Goal: Task Accomplishment & Management: Complete application form

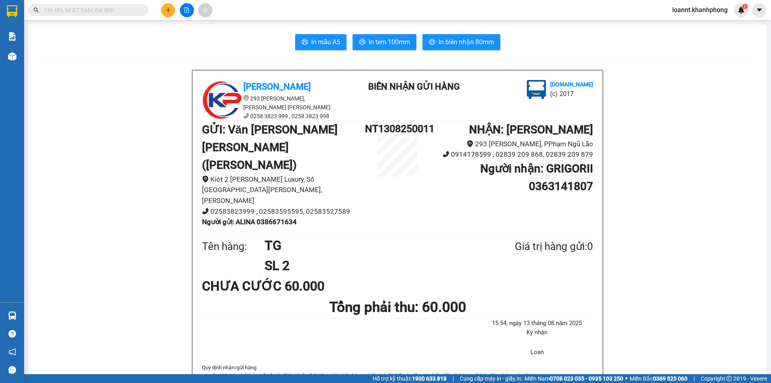
click at [80, 9] on input "text" at bounding box center [91, 10] width 95 height 9
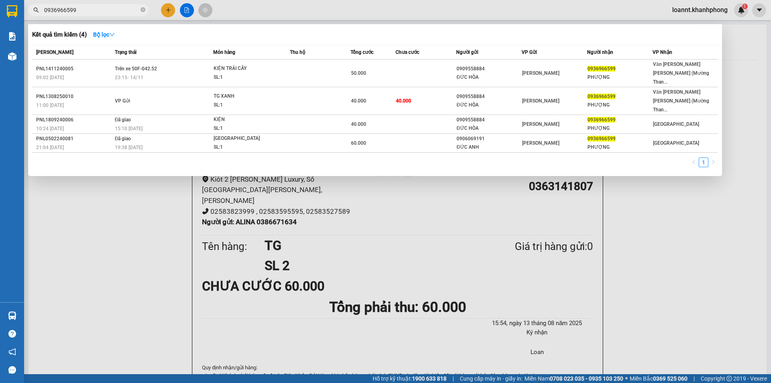
type input "0936966599"
click at [677, 186] on div at bounding box center [385, 191] width 771 height 383
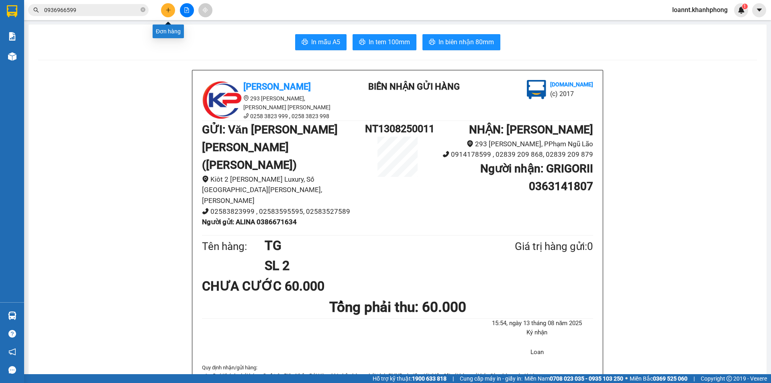
click at [168, 13] on button at bounding box center [168, 10] width 14 height 14
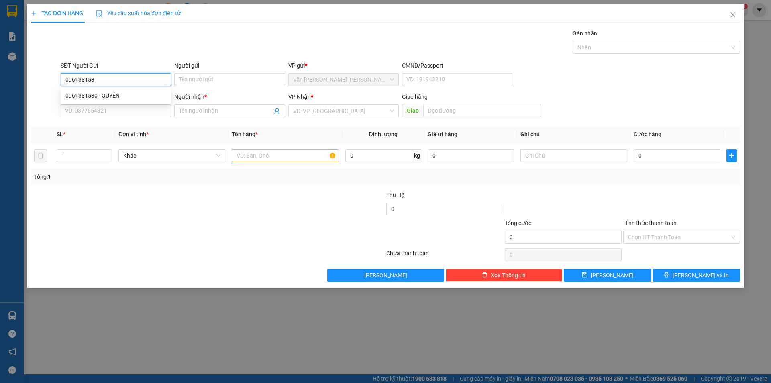
type input "0961381530"
click at [93, 94] on div "0961381530 - QUYÊN" at bounding box center [115, 95] width 101 height 9
type input "QUYÊN"
type input "0961381530"
click at [135, 113] on input "SĐT Người Nhận" at bounding box center [116, 110] width 110 height 13
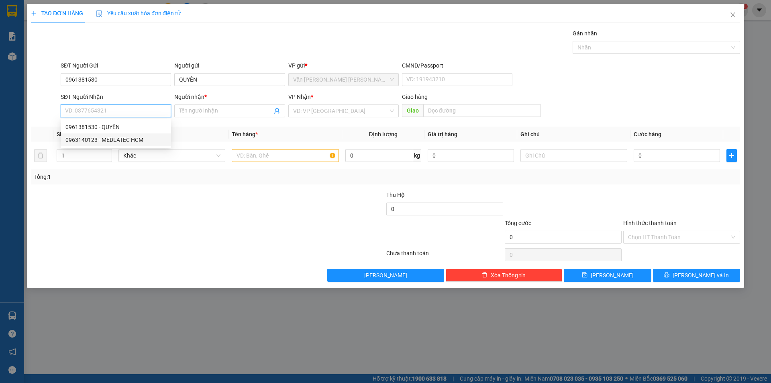
click at [137, 139] on div "0963140123 - MEDLATEC HCM" at bounding box center [115, 139] width 101 height 9
type input "0963140123"
type input "MEDLATEC HCM"
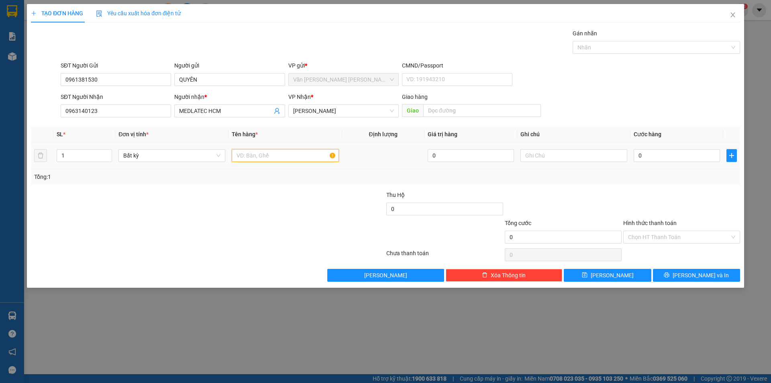
click at [264, 159] on input "text" at bounding box center [285, 155] width 107 height 13
type input "[GEOGRAPHIC_DATA]"
click at [685, 158] on input "0" at bounding box center [677, 155] width 86 height 13
type input "3"
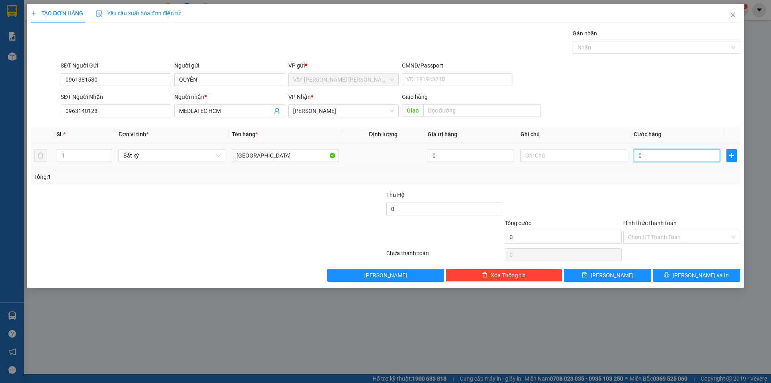
type input "3"
type input "30"
type input "30.000"
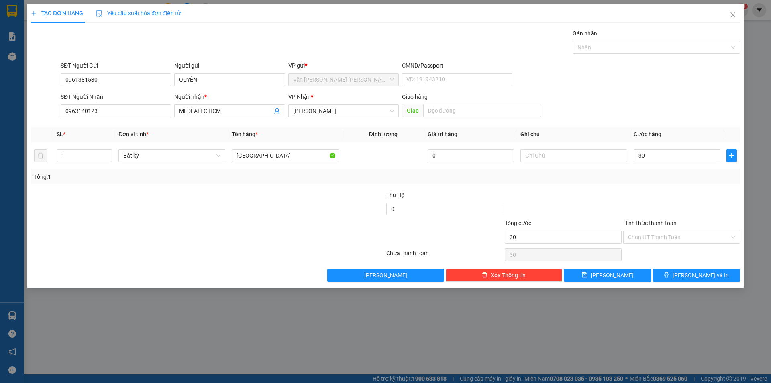
type input "30.000"
click at [644, 200] on div at bounding box center [682, 204] width 119 height 28
click at [657, 241] on input "Hình thức thanh toán" at bounding box center [679, 237] width 102 height 12
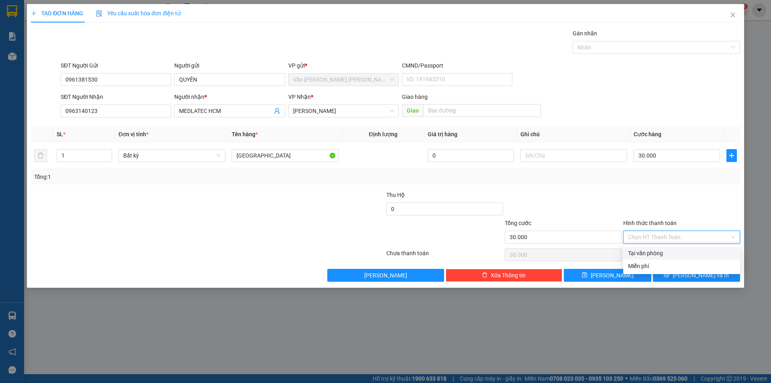
click at [652, 252] on div "Tại văn phòng" at bounding box center [681, 253] width 107 height 9
type input "0"
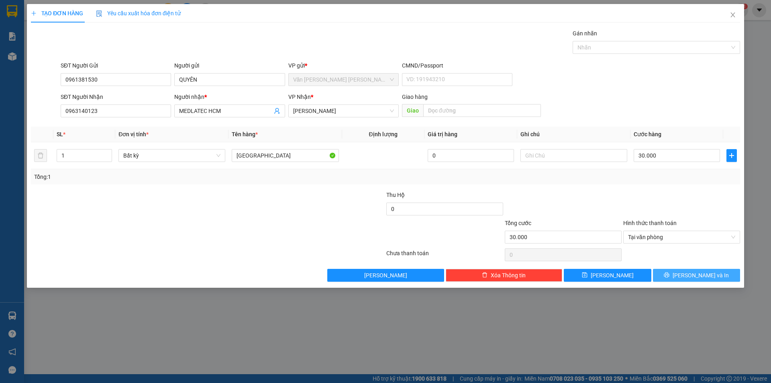
drag, startPoint x: 678, startPoint y: 278, endPoint x: 695, endPoint y: 286, distance: 19.4
click at [680, 277] on button "[PERSON_NAME] và In" at bounding box center [696, 275] width 87 height 13
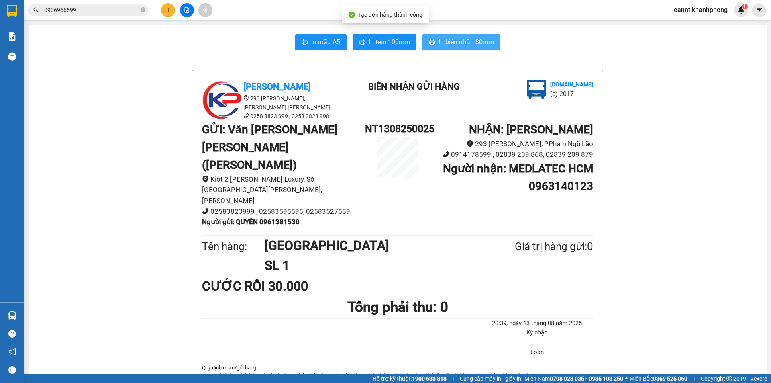
click at [460, 47] on span "In biên nhận 80mm" at bounding box center [466, 42] width 55 height 10
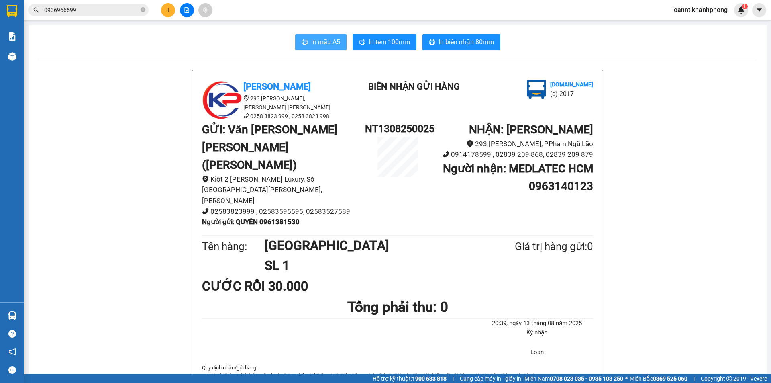
click at [315, 45] on span "In mẫu A5" at bounding box center [325, 42] width 29 height 10
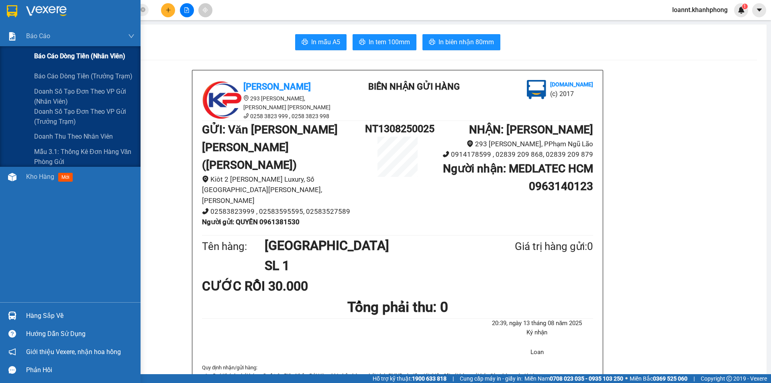
click at [43, 58] on span "Báo cáo dòng tiền (nhân viên)" at bounding box center [79, 56] width 91 height 10
